Goal: Transaction & Acquisition: Purchase product/service

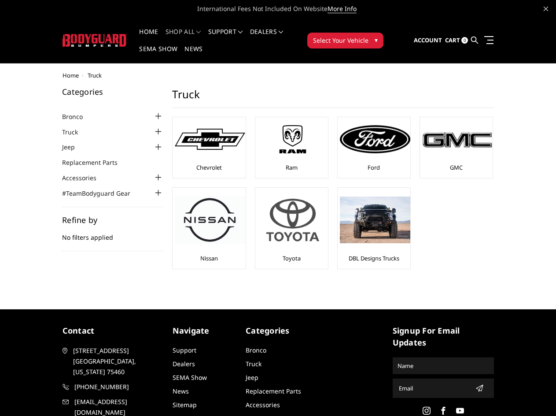
click at [285, 212] on img at bounding box center [293, 220] width 70 height 60
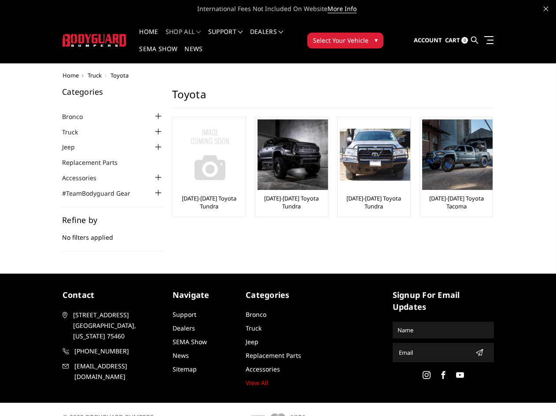
click at [192, 202] on p "[DATE]-[DATE] Toyota Tundra" at bounding box center [209, 202] width 68 height 16
click at [198, 199] on link "[DATE]-[DATE] Toyota Tundra" at bounding box center [209, 202] width 68 height 16
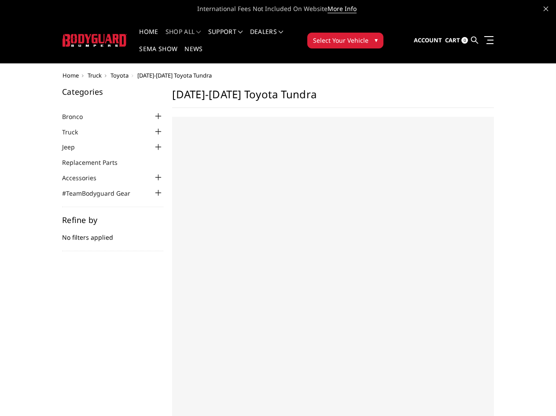
select select "US"
